Goal: Task Accomplishment & Management: Complete application form

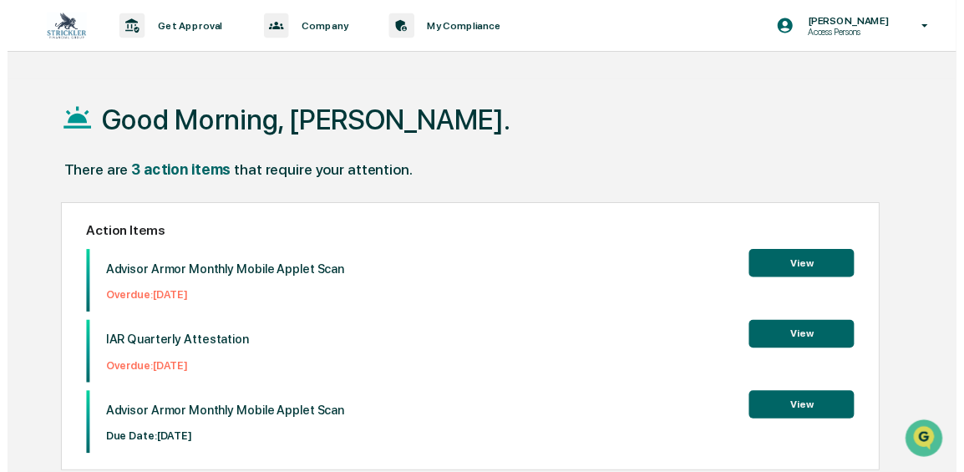
scroll to position [79, 0]
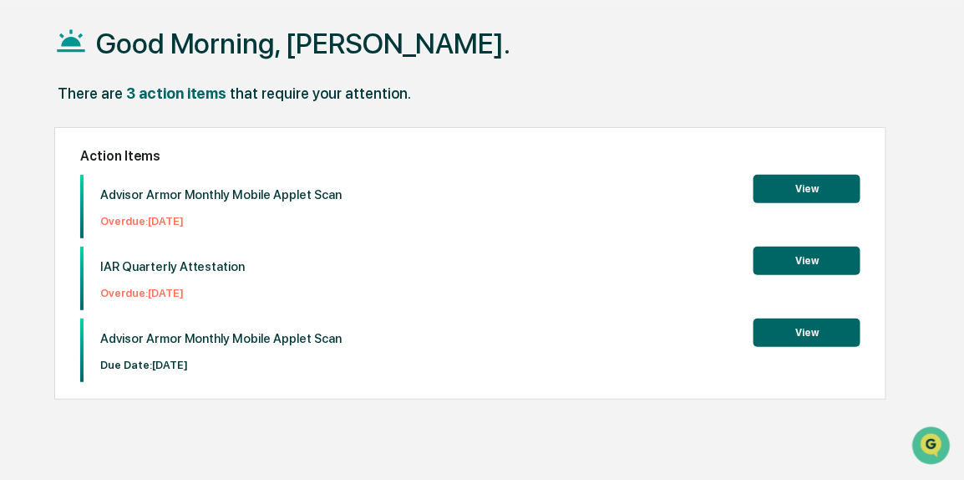
drag, startPoint x: 208, startPoint y: 224, endPoint x: 159, endPoint y: 228, distance: 49.5
click at [159, 228] on div "Advisor Armor Monthly Mobile Applet Scan Overdue: [DATE]" at bounding box center [213, 207] width 259 height 64
click at [771, 196] on button "View" at bounding box center [807, 189] width 107 height 28
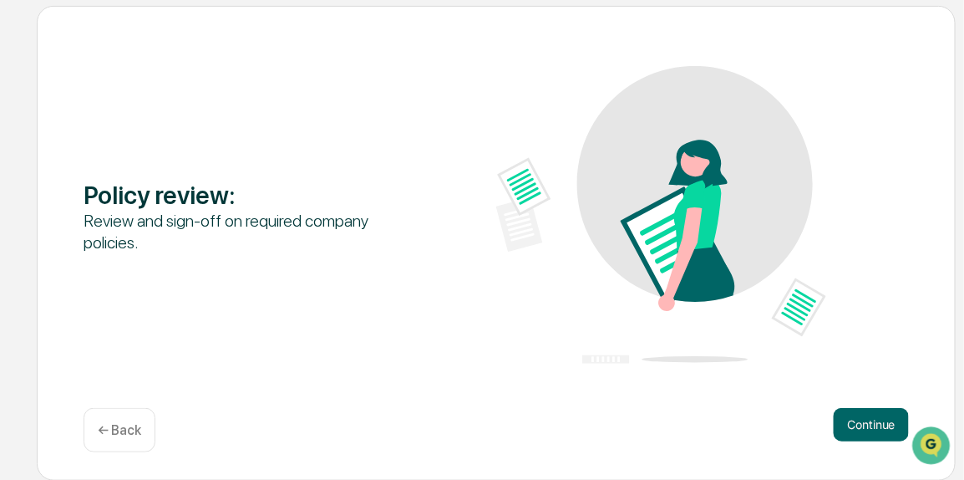
scroll to position [192, 0]
click at [868, 429] on button "Continue" at bounding box center [871, 425] width 75 height 33
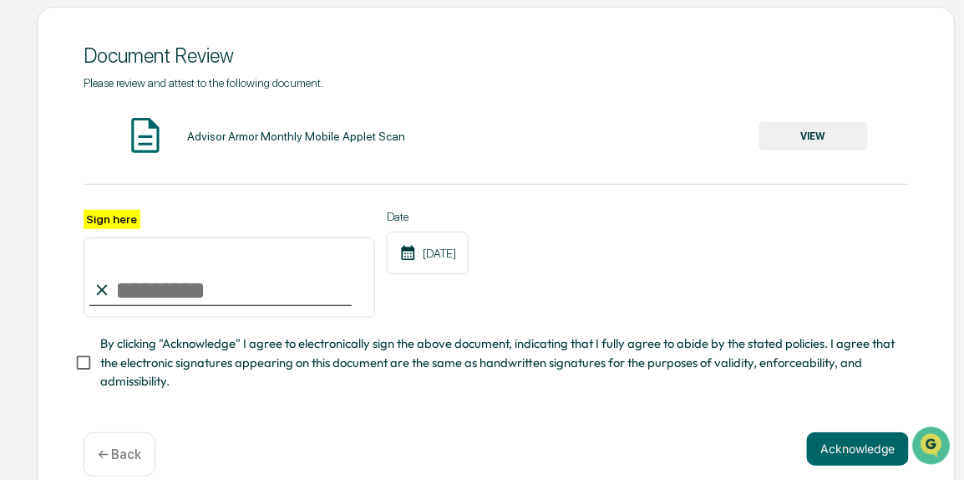
click at [280, 295] on input "Sign here" at bounding box center [230, 277] width 292 height 80
type input "**********"
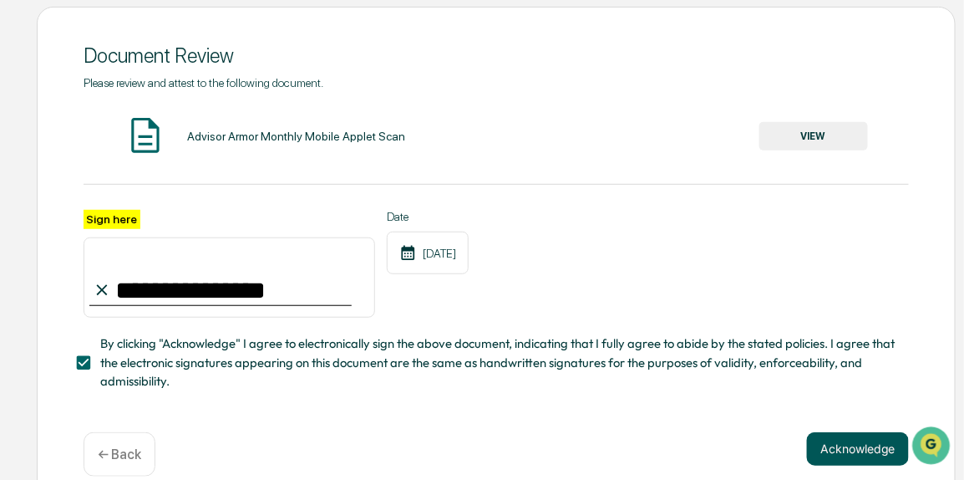
click at [861, 461] on button "Acknowledge" at bounding box center [858, 448] width 102 height 33
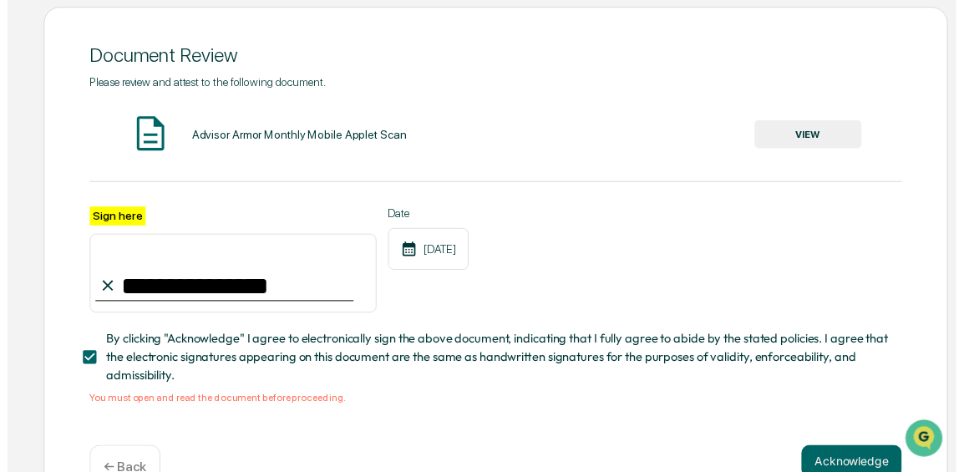
scroll to position [243, 0]
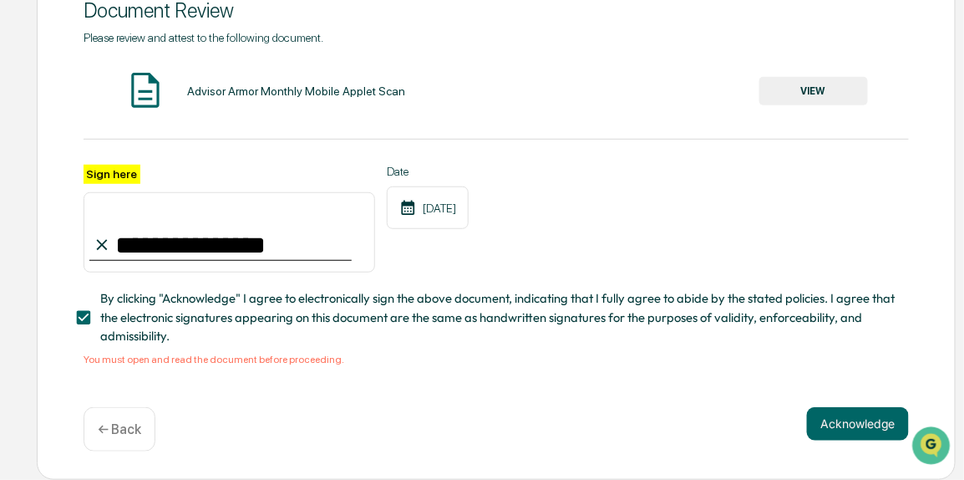
click at [781, 100] on button "VIEW" at bounding box center [814, 91] width 109 height 28
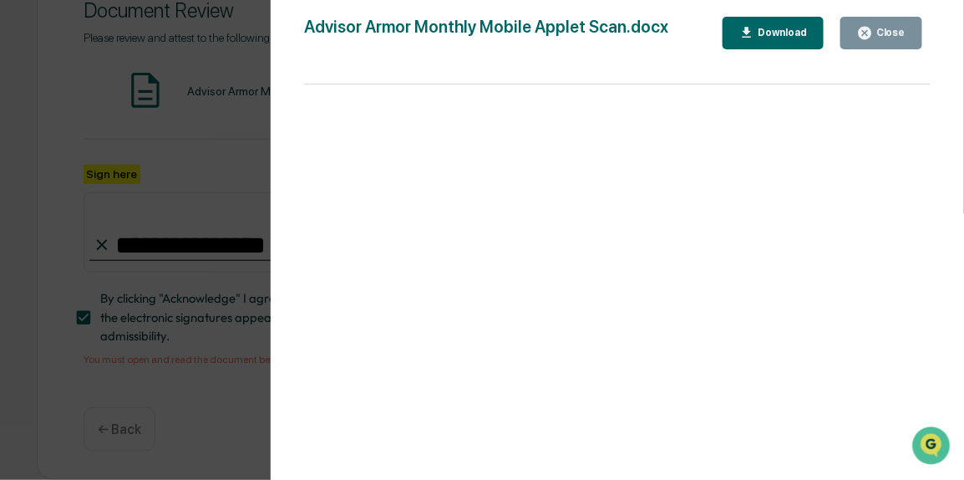
click at [910, 39] on button "Close" at bounding box center [882, 33] width 82 height 33
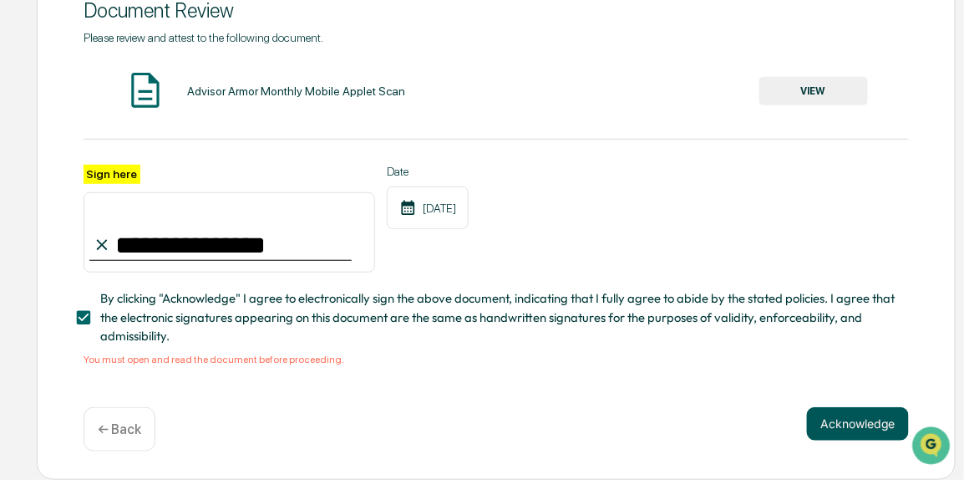
click at [830, 432] on button "Acknowledge" at bounding box center [858, 423] width 102 height 33
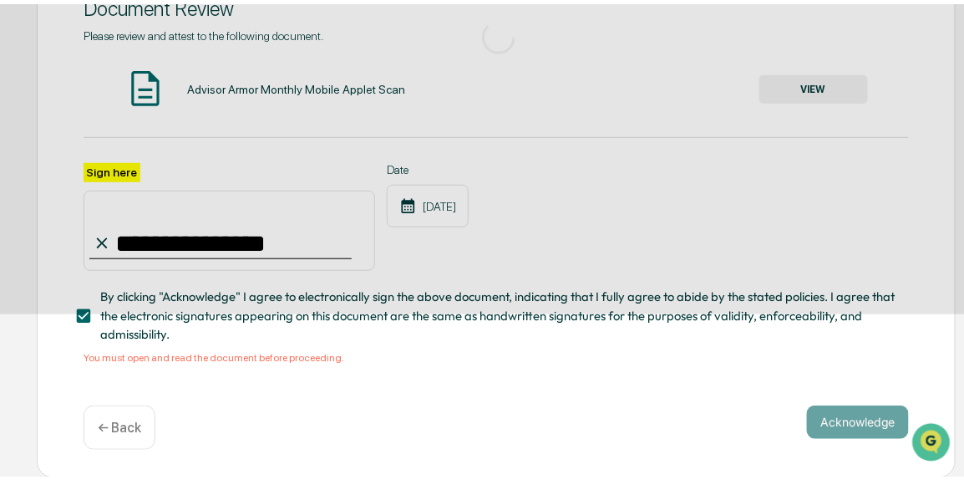
scroll to position [193, 0]
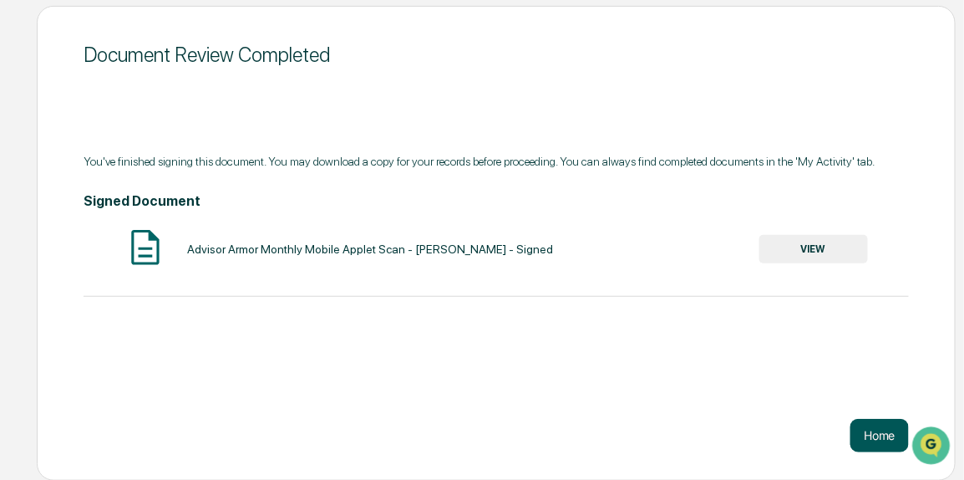
click at [900, 432] on button "Home" at bounding box center [880, 435] width 59 height 33
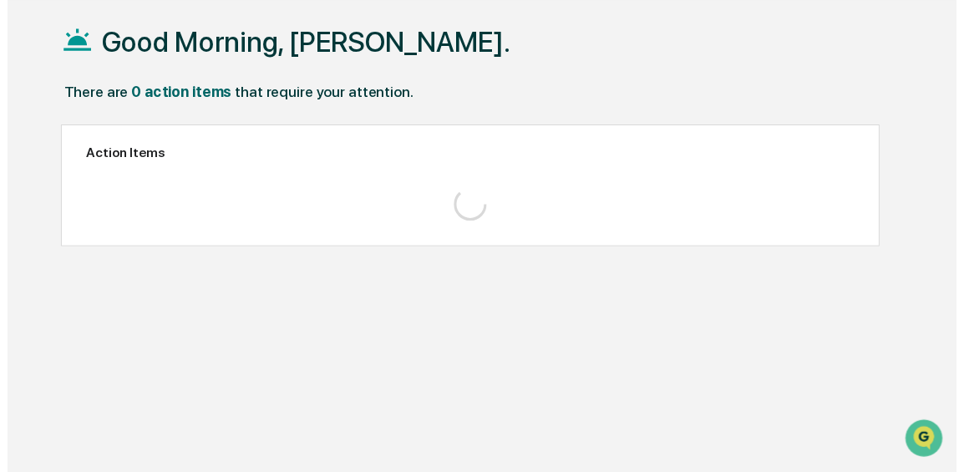
scroll to position [79, 0]
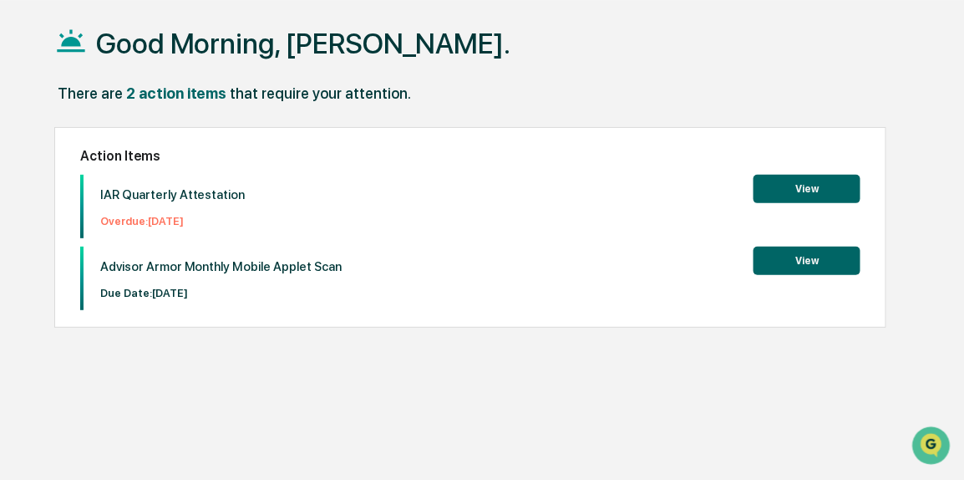
click at [847, 175] on button "View" at bounding box center [807, 189] width 107 height 28
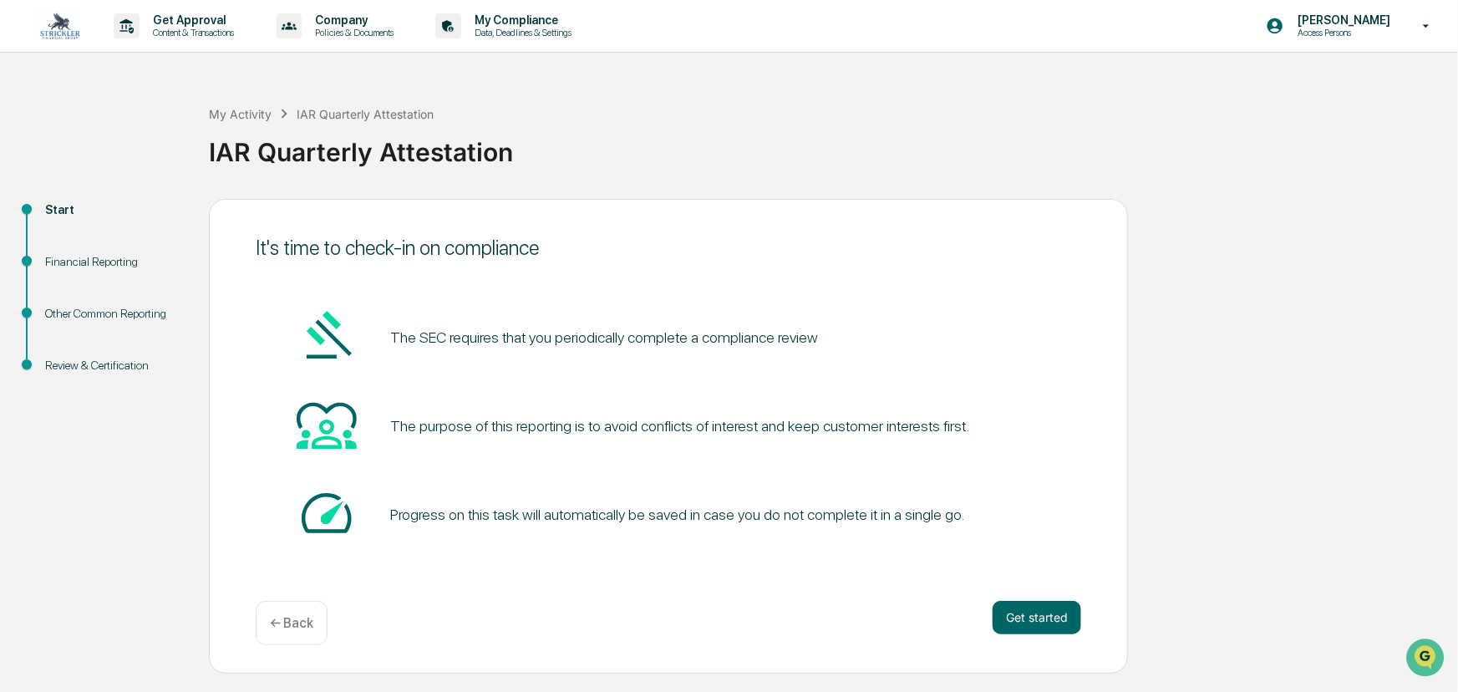
click at [964, 479] on div "It's time to check-in on compliance The SEC requires that you periodically comp…" at bounding box center [668, 436] width 919 height 475
click at [964, 479] on button "Get started" at bounding box center [1037, 617] width 89 height 33
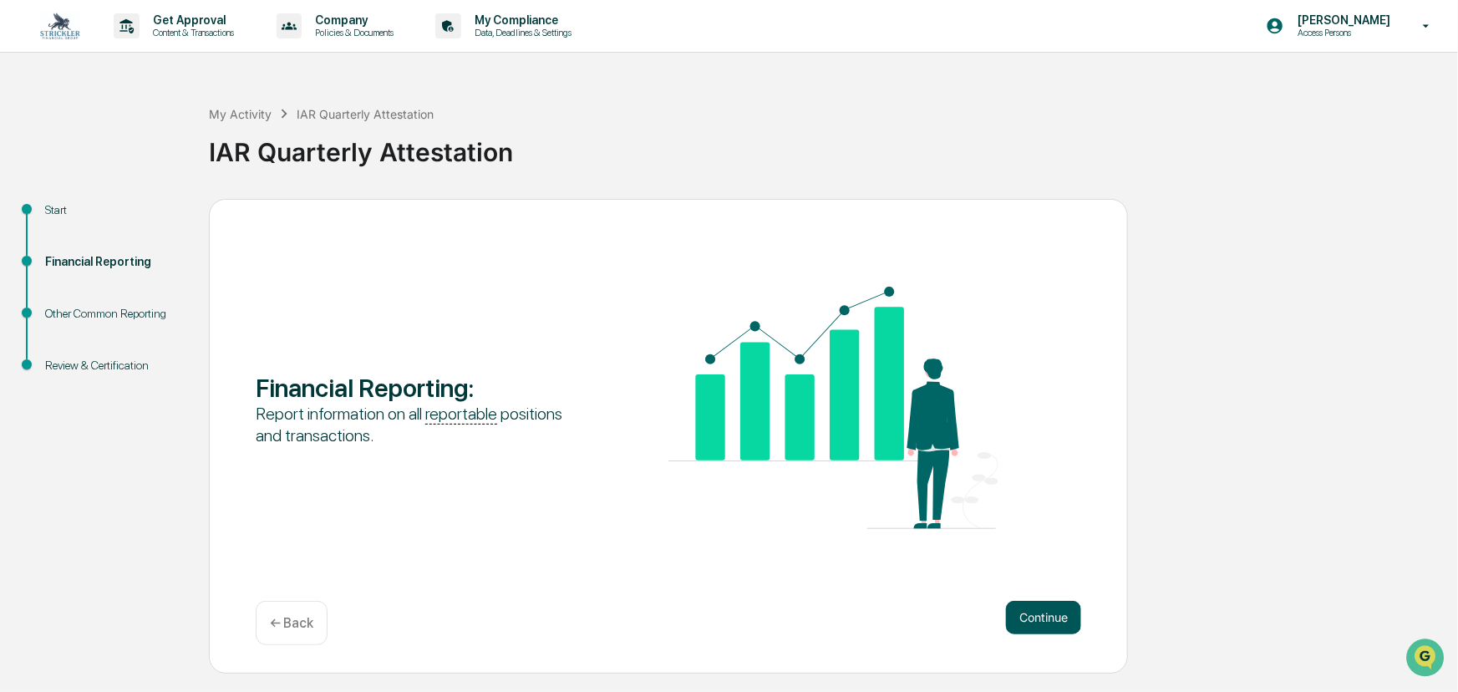
click at [964, 479] on button "Continue" at bounding box center [1043, 617] width 75 height 33
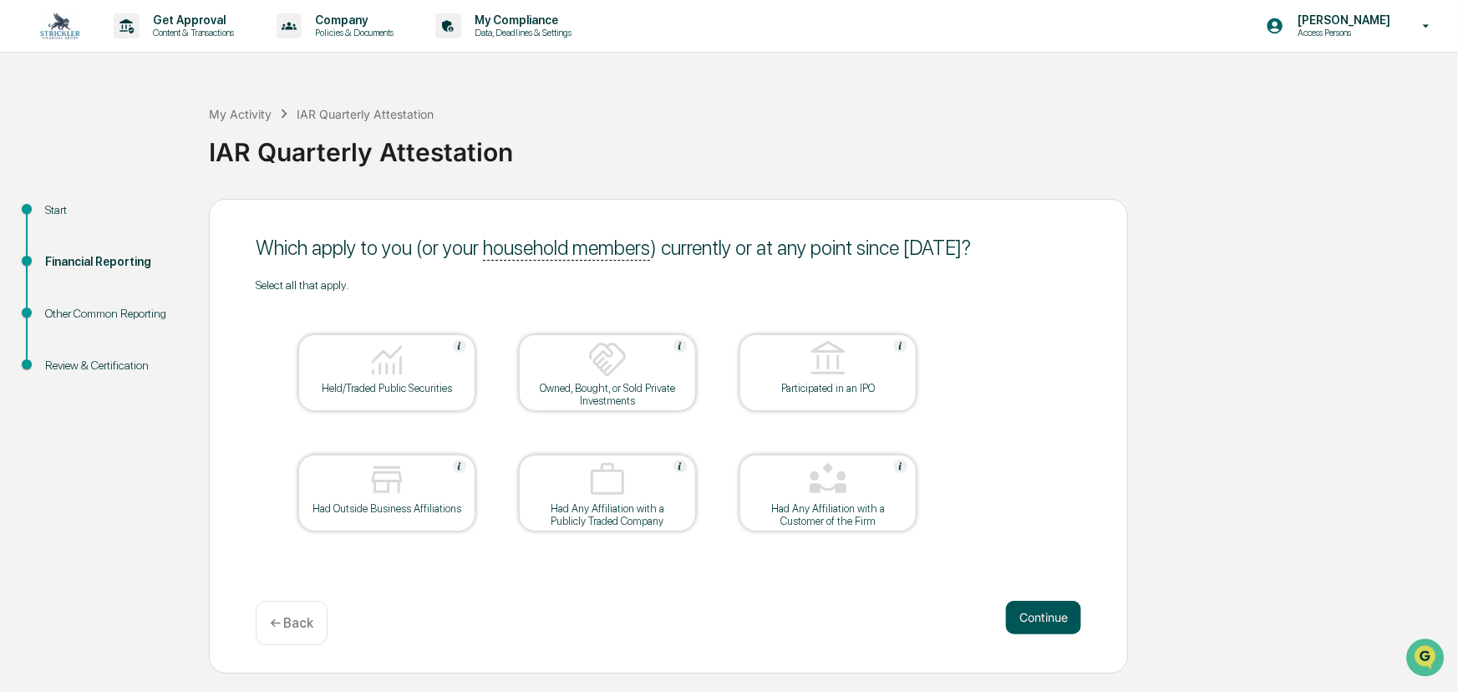
click at [964, 479] on button "Continue" at bounding box center [1043, 617] width 75 height 33
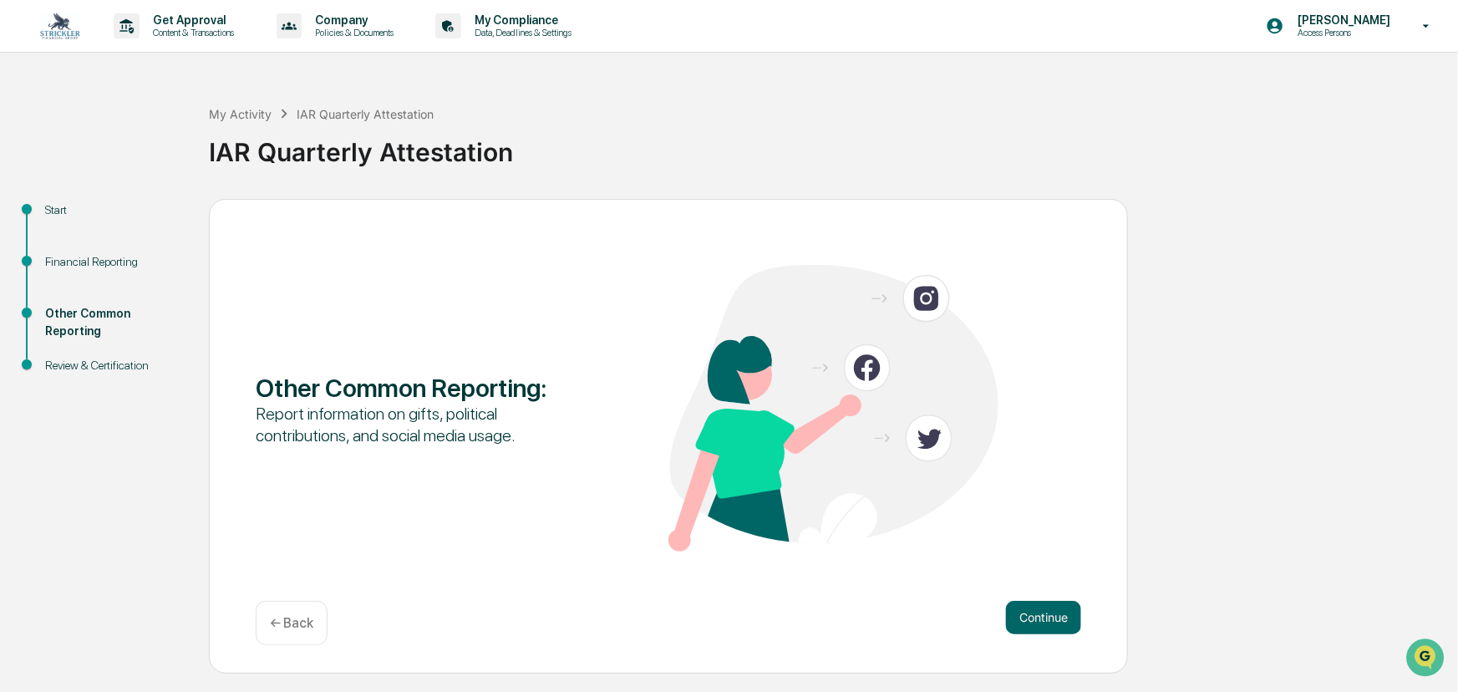
click at [964, 479] on div "Other Common Reporting : Report information on gifts, political contributions, …" at bounding box center [668, 436] width 919 height 475
click at [964, 479] on button "Continue" at bounding box center [1043, 617] width 75 height 33
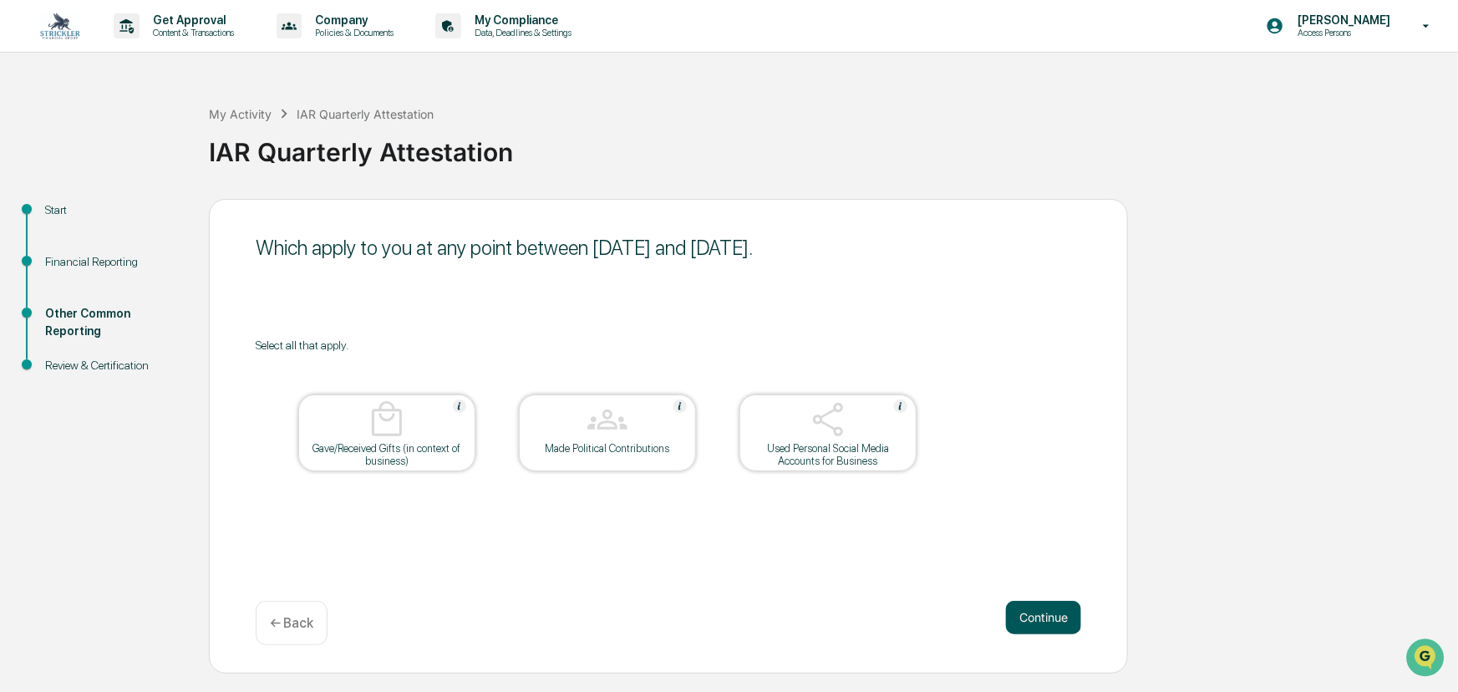
click at [964, 479] on button "Continue" at bounding box center [1043, 617] width 75 height 33
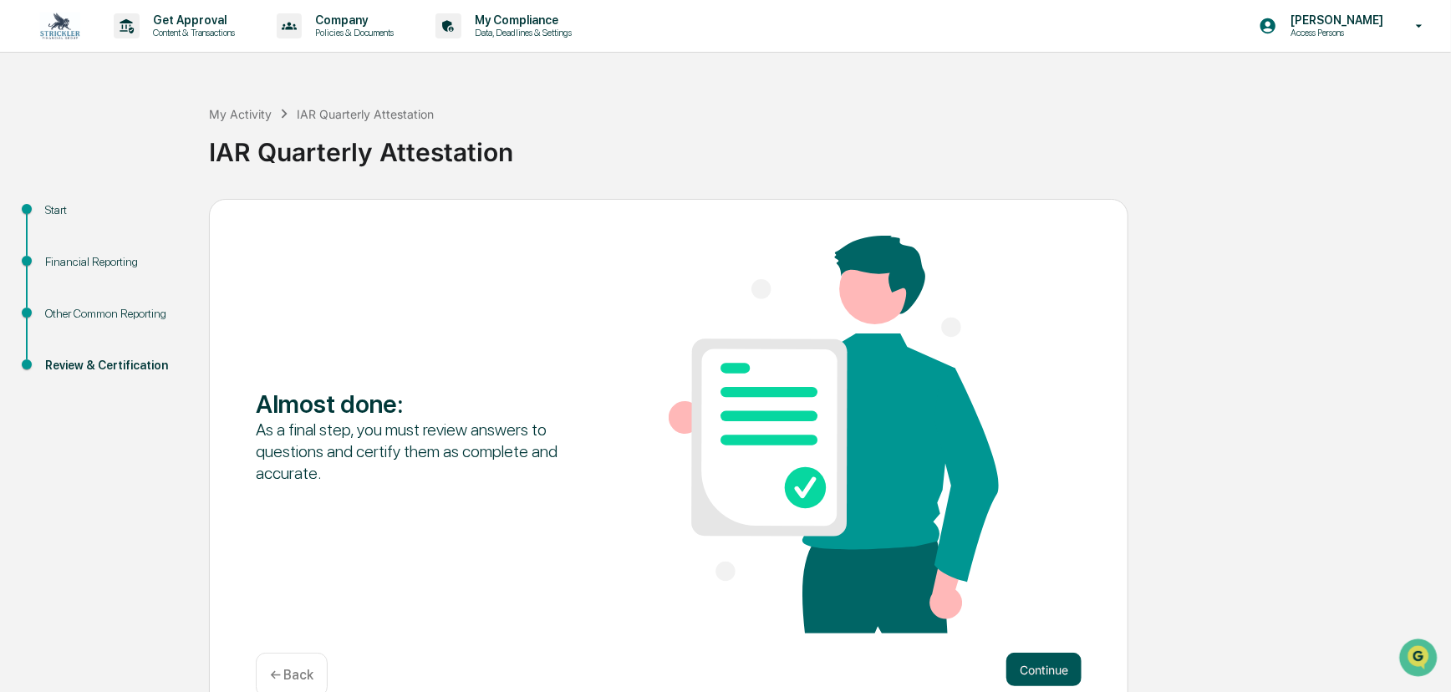
click at [964, 479] on button "Continue" at bounding box center [1043, 669] width 75 height 33
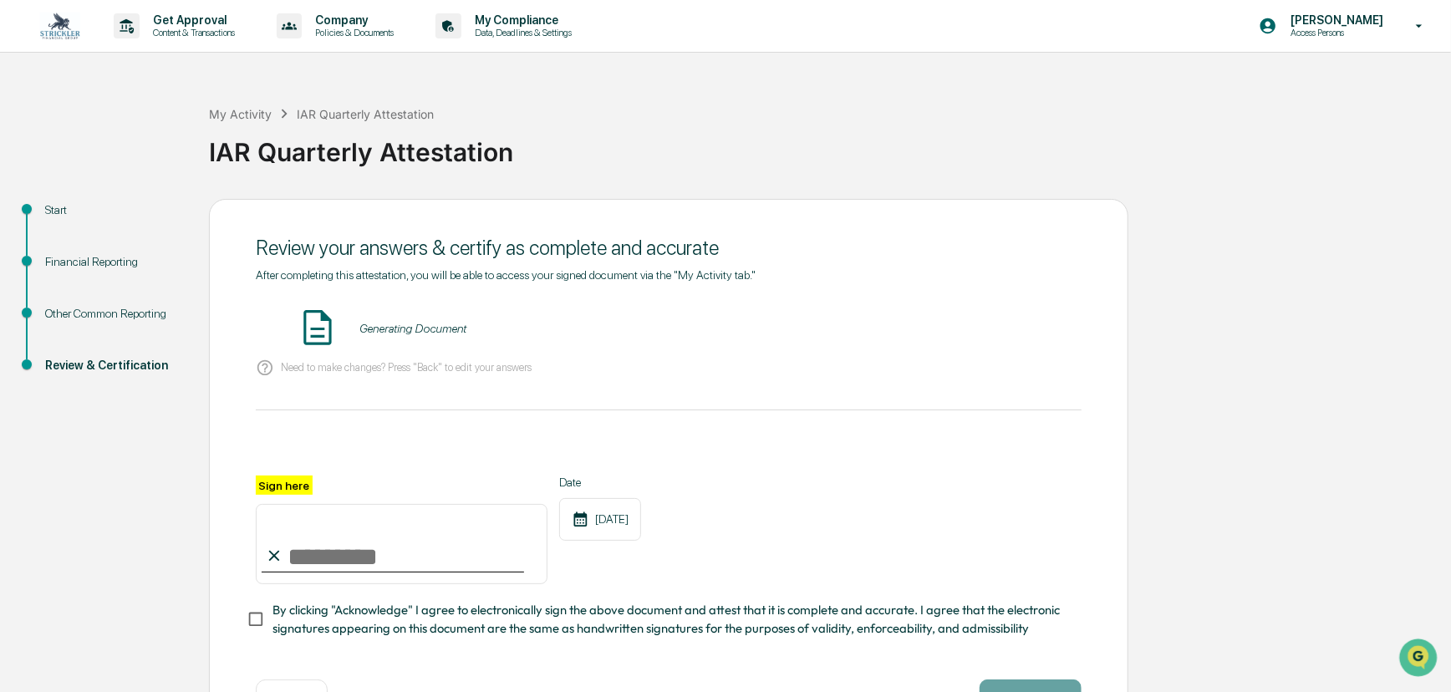
drag, startPoint x: 400, startPoint y: 578, endPoint x: 394, endPoint y: 595, distance: 18.8
click at [395, 479] on div "Sign here Date [DATE] By clicking "Acknowledge" I agree to electronically sign …" at bounding box center [669, 557] width 826 height 162
click at [369, 479] on input "Sign here" at bounding box center [402, 544] width 292 height 80
type input "**********"
click at [964, 343] on button "VIEW" at bounding box center [986, 328] width 109 height 28
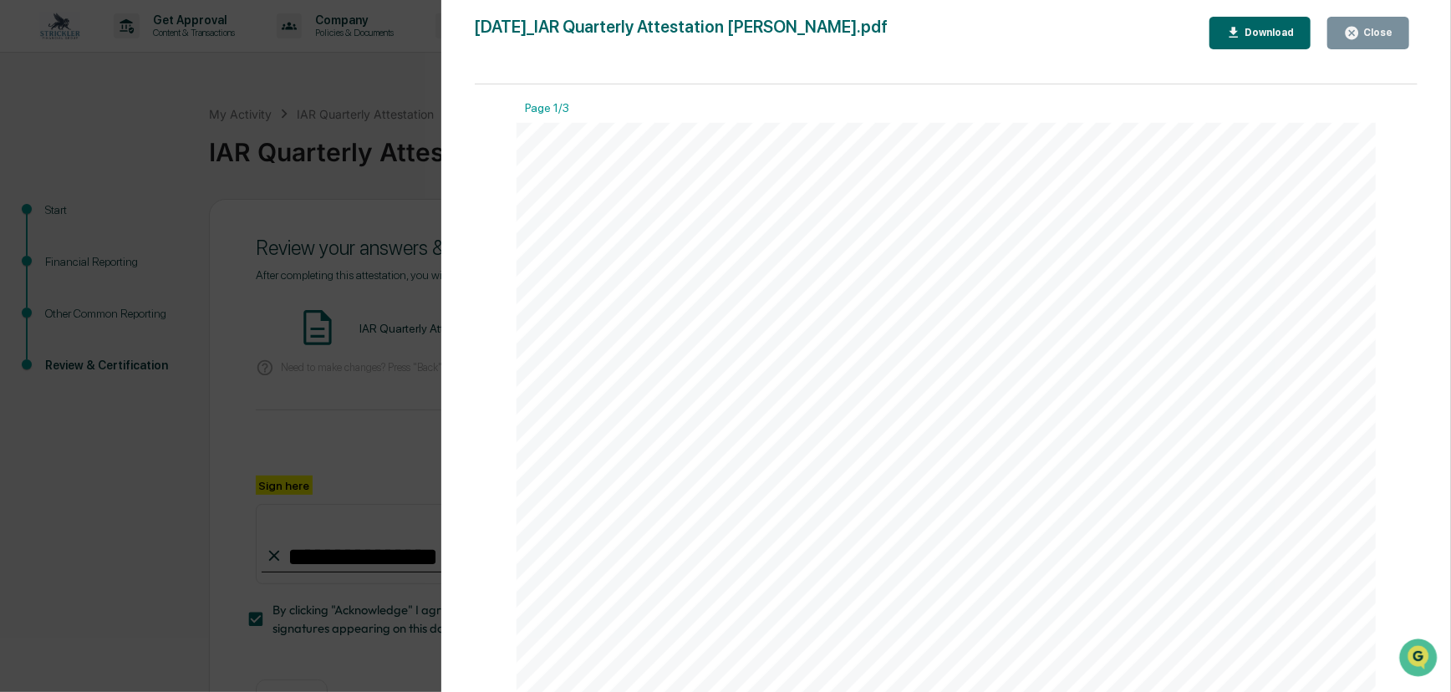
click at [408, 153] on div "Version History [DATE] 01:37 PM [PERSON_NAME] [DATE]_IAR Quarterly Attestation …" at bounding box center [725, 346] width 1451 height 692
click at [964, 35] on button "Close" at bounding box center [1368, 33] width 82 height 33
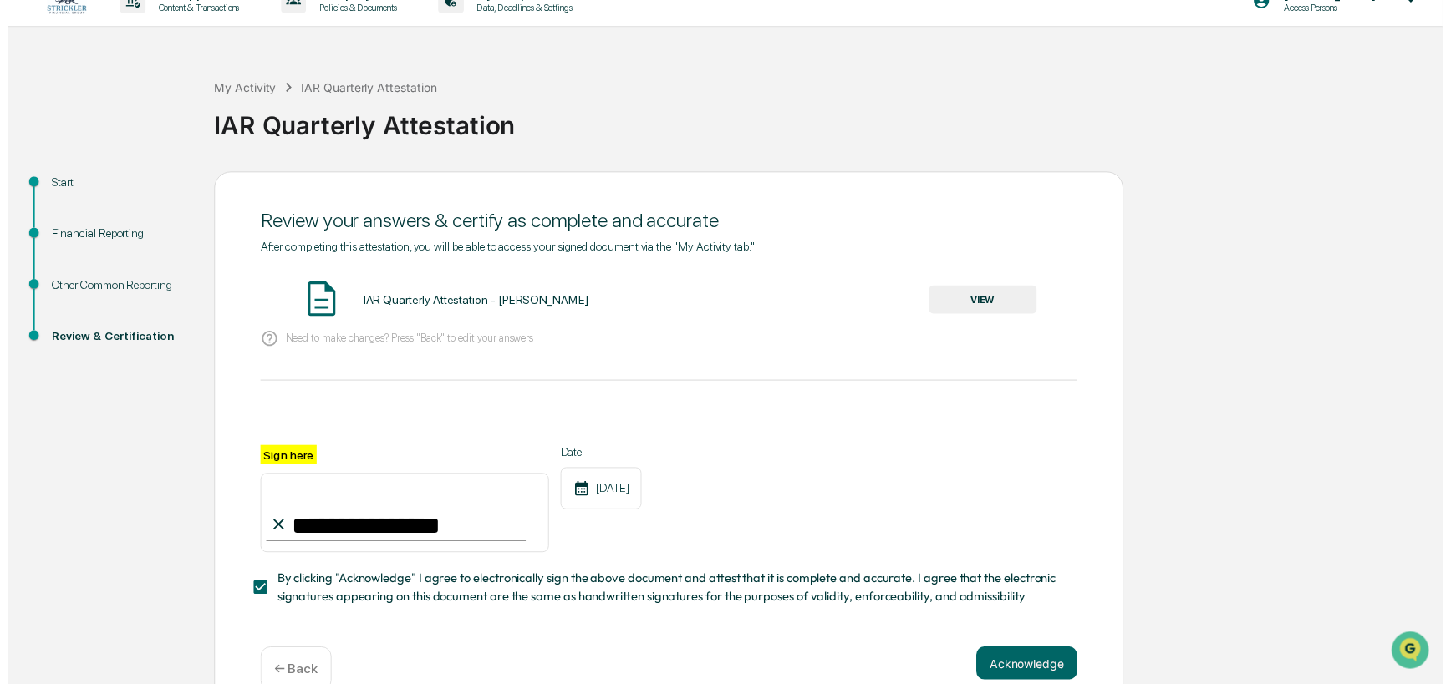
scroll to position [67, 0]
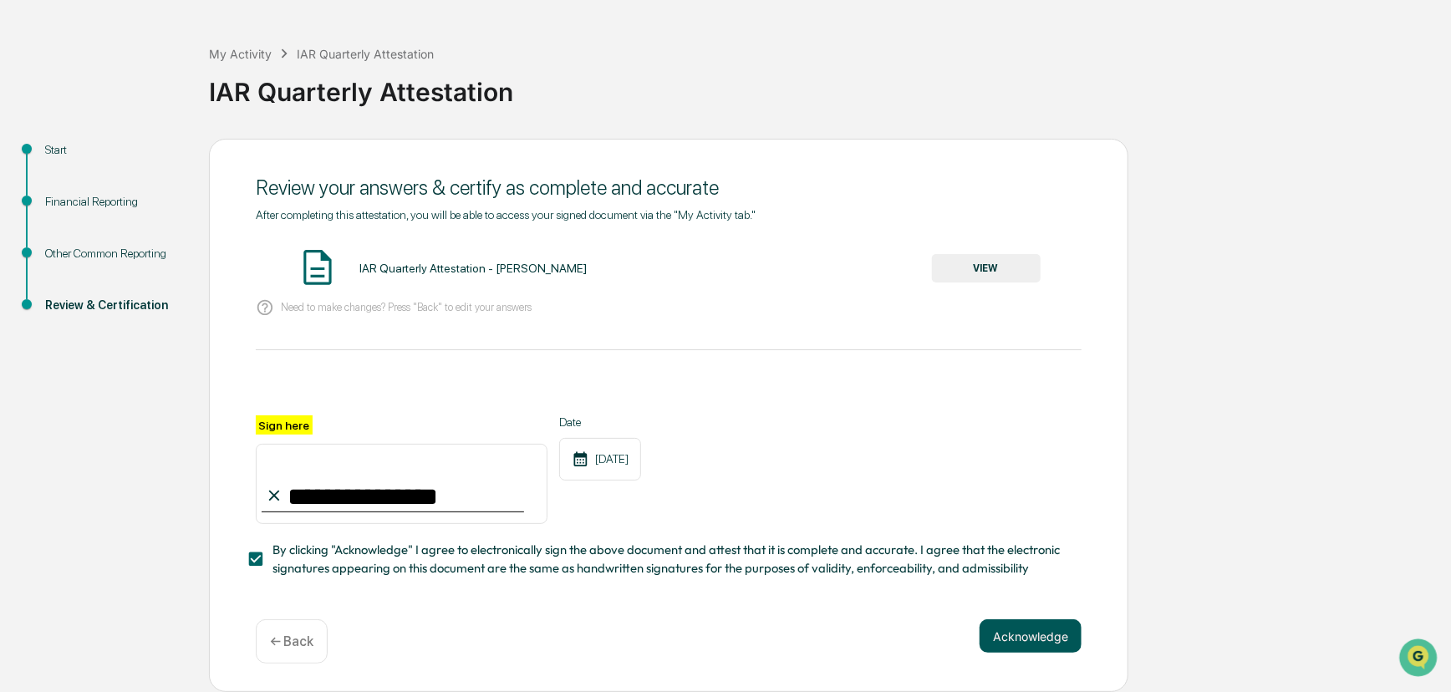
click at [964, 479] on button "Acknowledge" at bounding box center [1031, 635] width 102 height 33
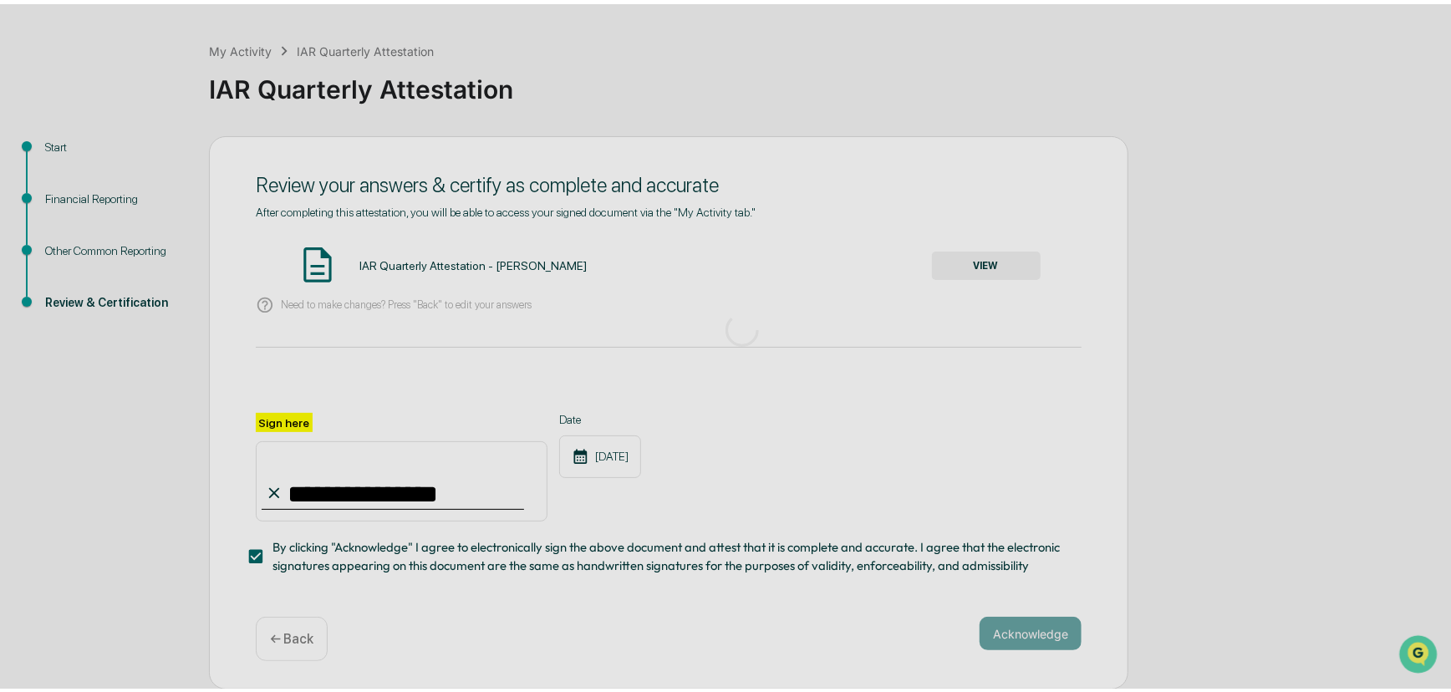
scroll to position [0, 0]
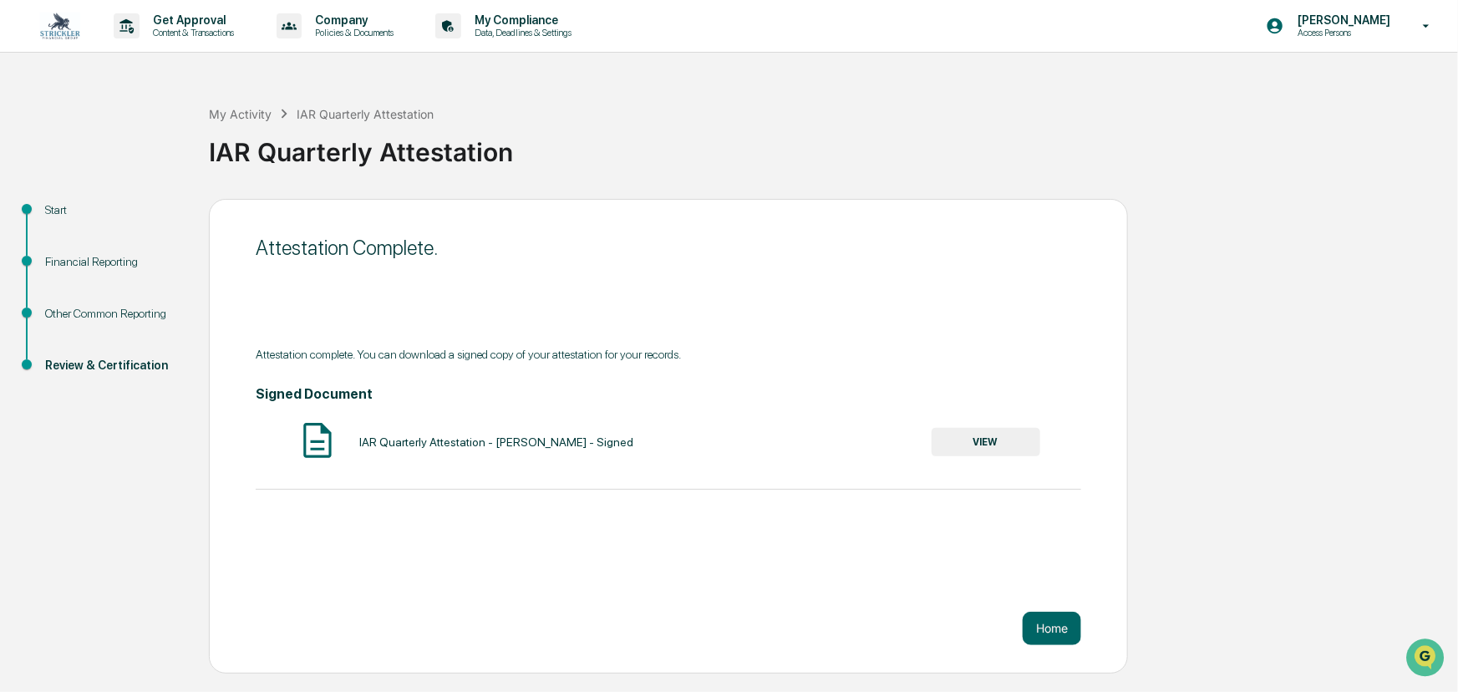
click at [49, 43] on link at bounding box center [70, 26] width 60 height 52
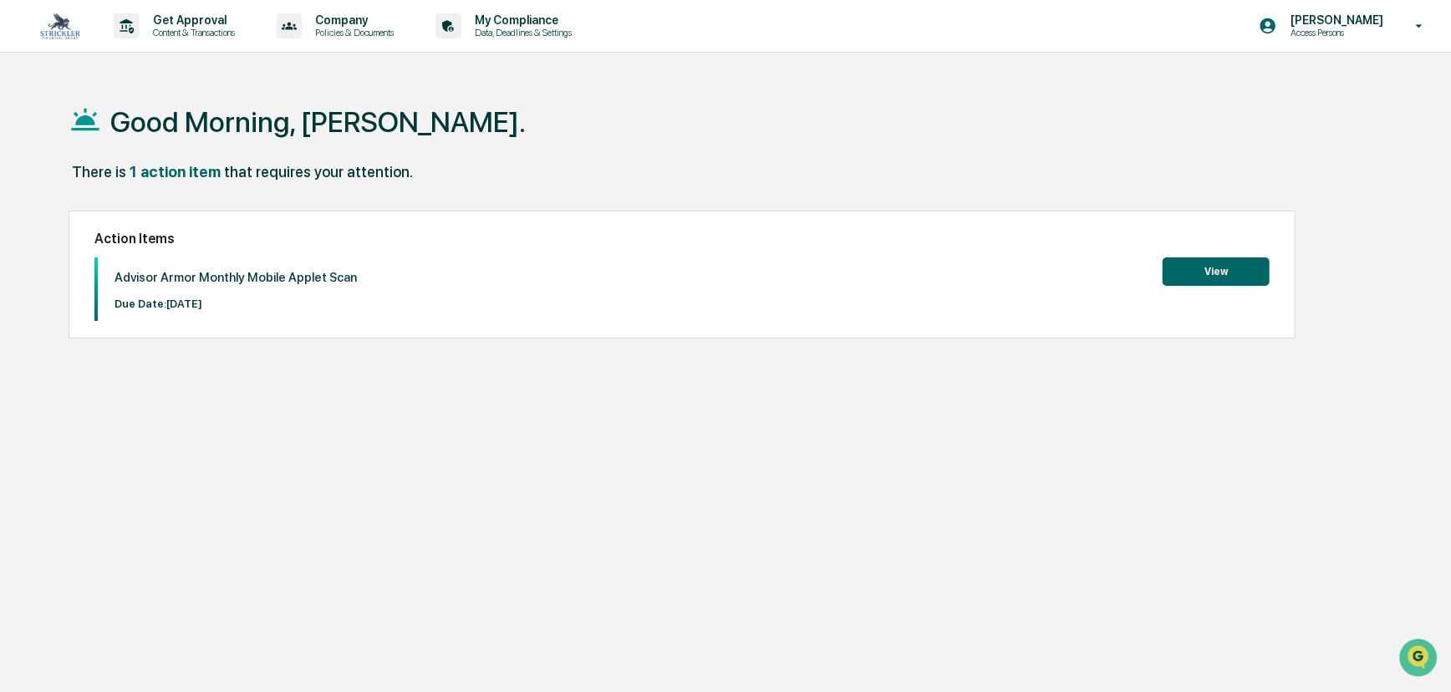
drag, startPoint x: 216, startPoint y: 306, endPoint x: 161, endPoint y: 316, distance: 55.2
click at [161, 316] on div "Advisor Armor Monthly Mobile Applet Scan Due Date: [DATE]" at bounding box center [227, 289] width 259 height 64
click at [160, 316] on div "Advisor Armor Monthly Mobile Applet Scan Due Date: [DATE]" at bounding box center [227, 289] width 259 height 64
click at [181, 300] on p "Due Date: [DATE]" at bounding box center [235, 304] width 242 height 13
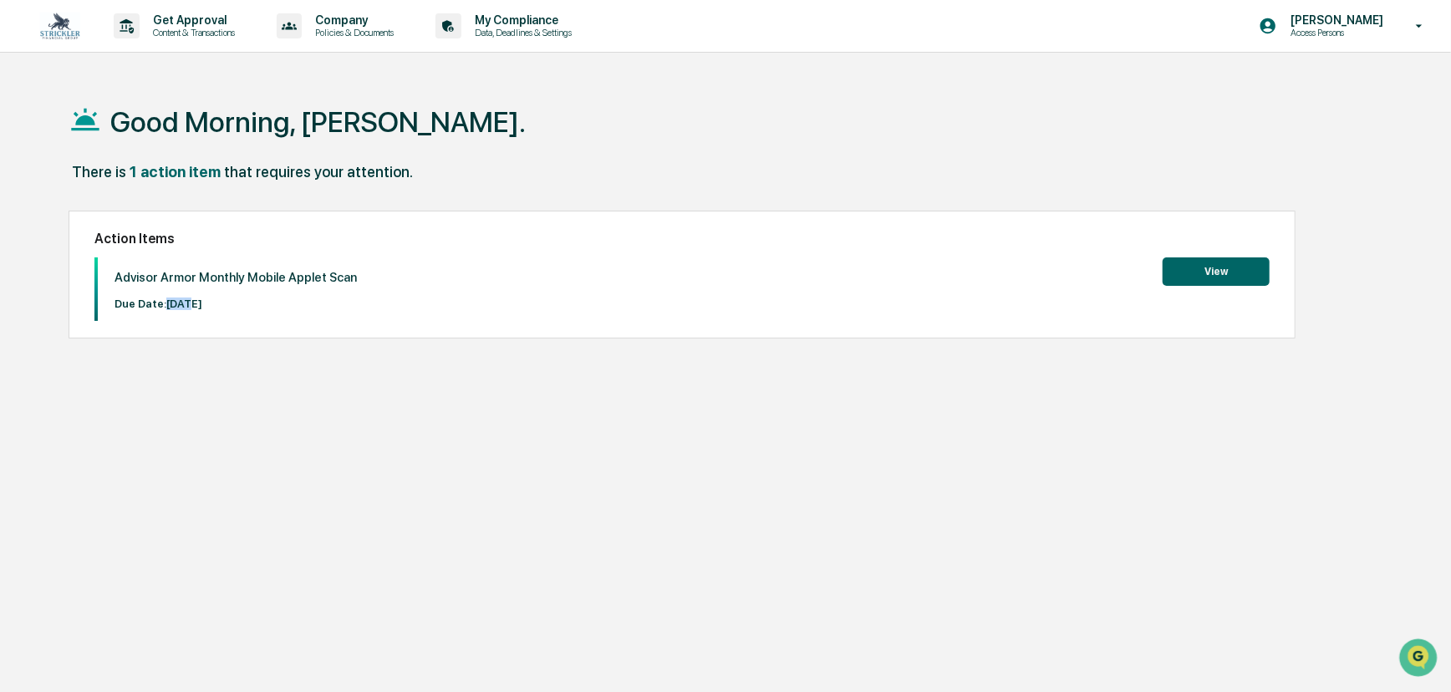
click at [181, 300] on p "Due Date: [DATE]" at bounding box center [235, 304] width 242 height 13
